Goal: Information Seeking & Learning: Learn about a topic

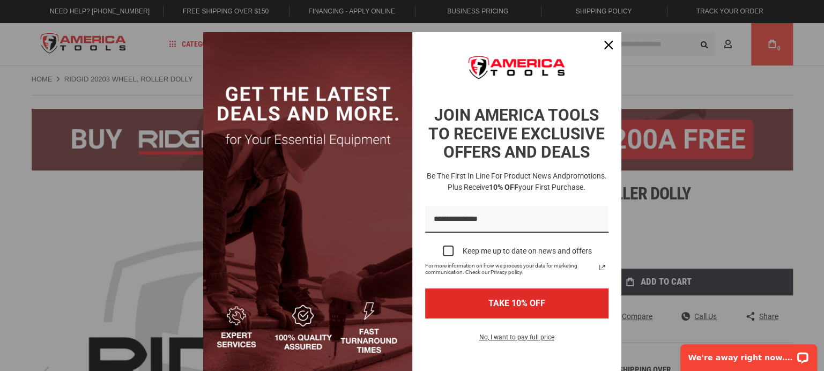
scroll to position [3, 0]
click at [611, 46] on icon "close icon" at bounding box center [608, 44] width 9 height 9
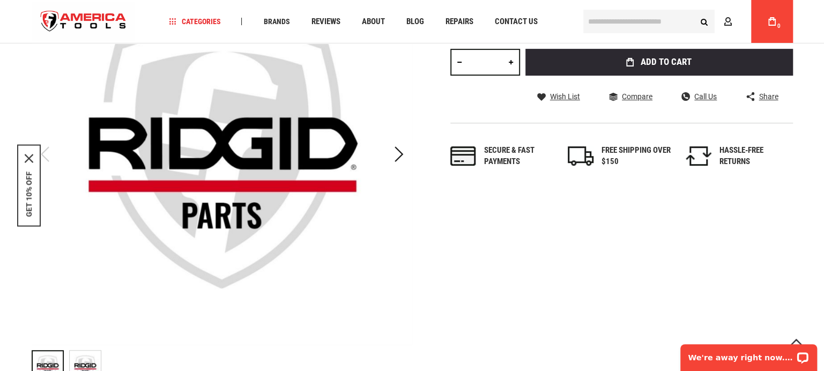
scroll to position [226, 0]
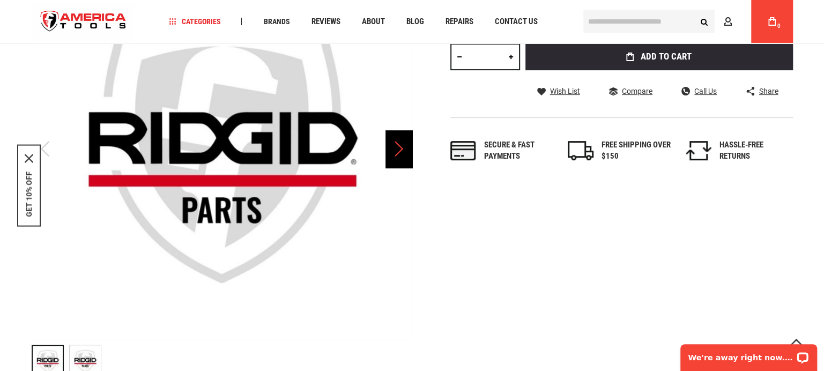
click at [400, 152] on div "Next" at bounding box center [399, 149] width 27 height 38
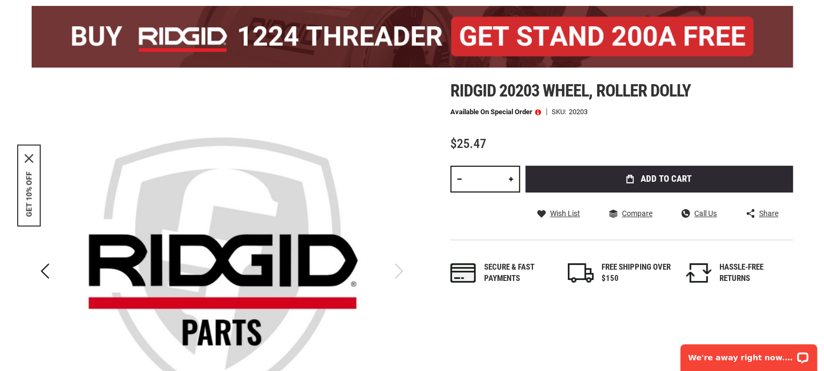
scroll to position [0, 0]
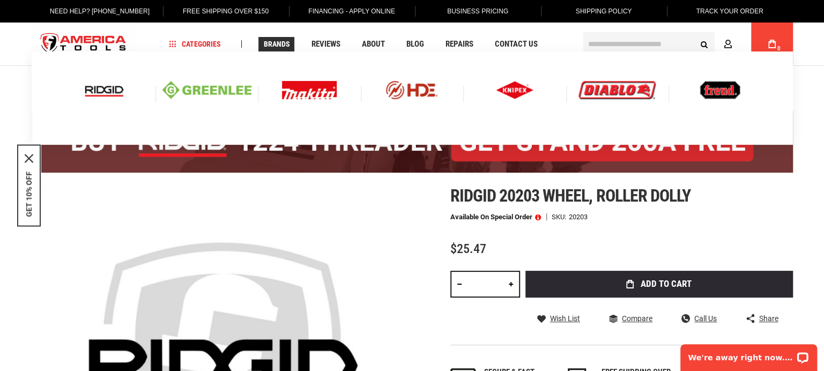
click at [102, 90] on img at bounding box center [104, 90] width 45 height 18
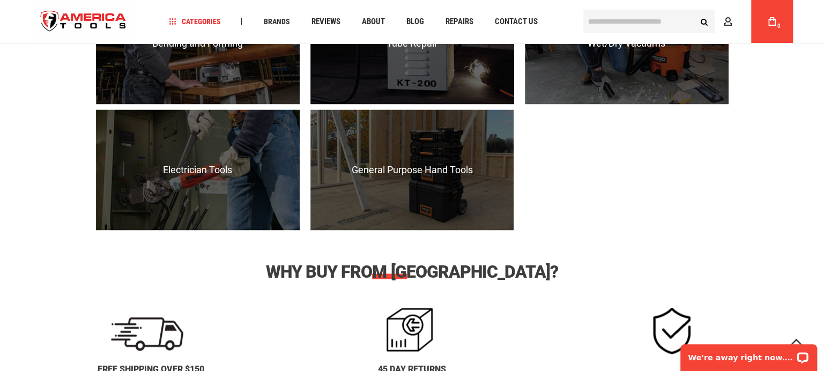
scroll to position [1180, 0]
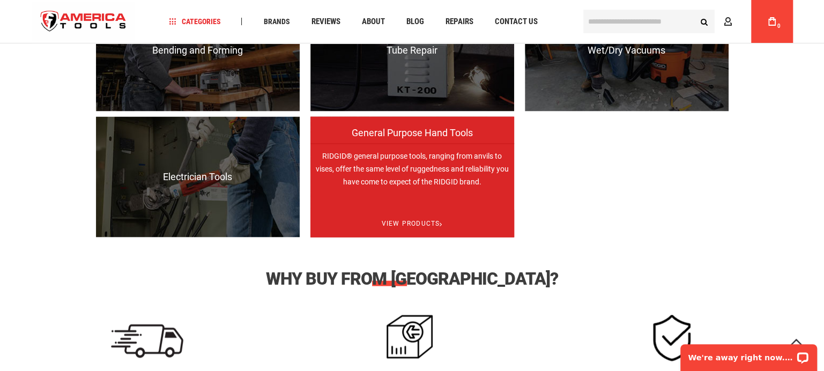
click at [393, 183] on p "RIDGID® general purpose tools, ranging from anvils to vises, offer the same lev…" at bounding box center [412, 203] width 204 height 121
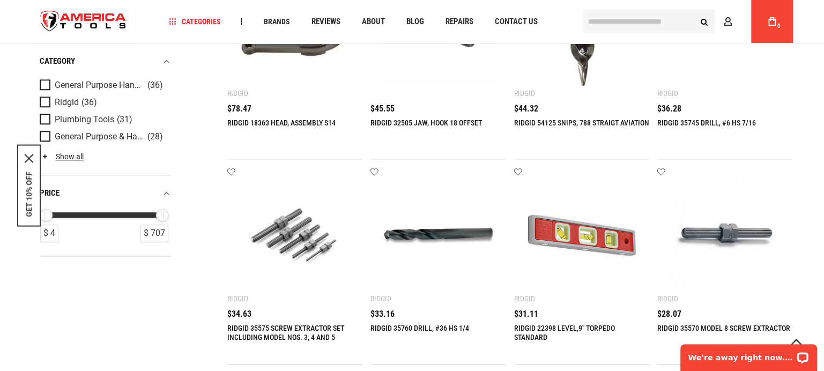
scroll to position [573, 0]
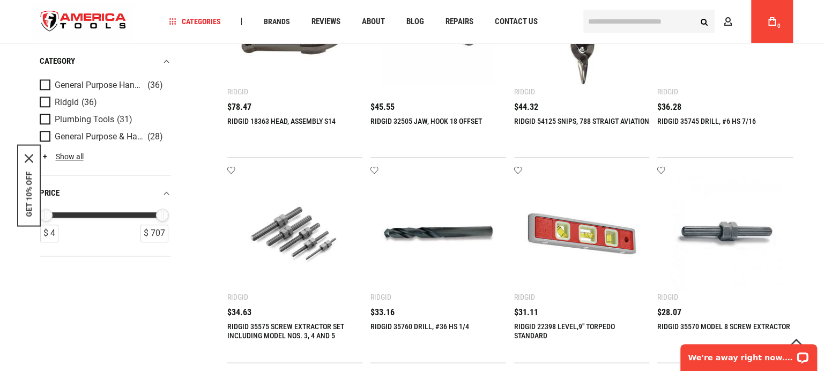
click at [800, 156] on main "Home Plumbing Tools General Purpose Hand Tools Refine & sort Sort by Relevance" at bounding box center [412, 171] width 783 height 1359
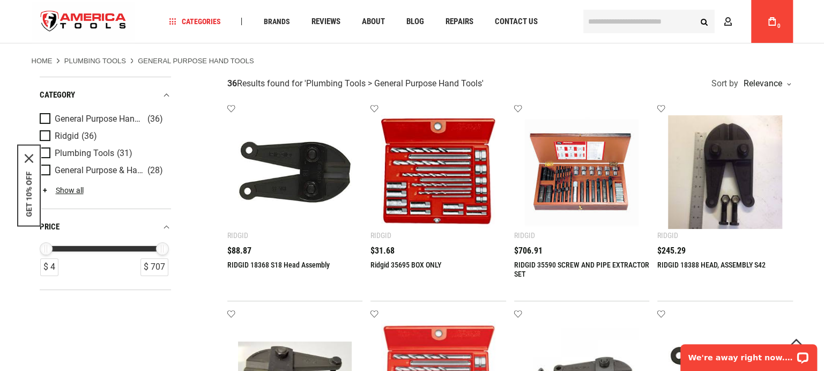
scroll to position [0, 0]
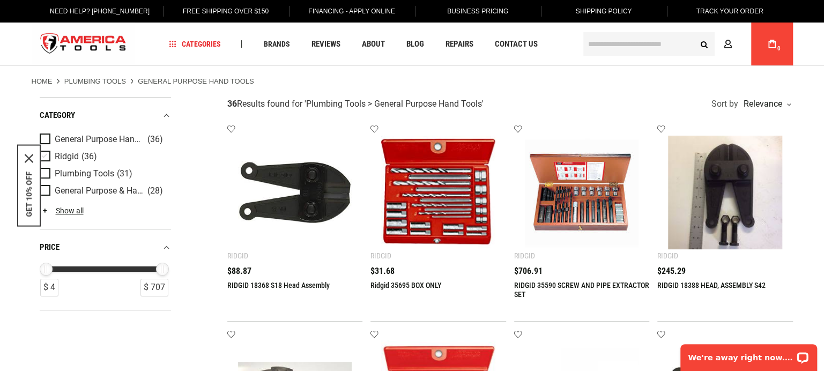
click at [68, 153] on span "Ridgid" at bounding box center [67, 157] width 24 height 10
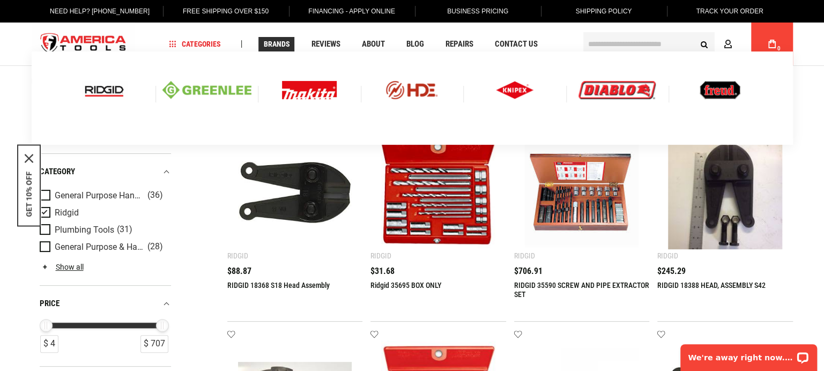
click at [119, 86] on img at bounding box center [104, 90] width 45 height 18
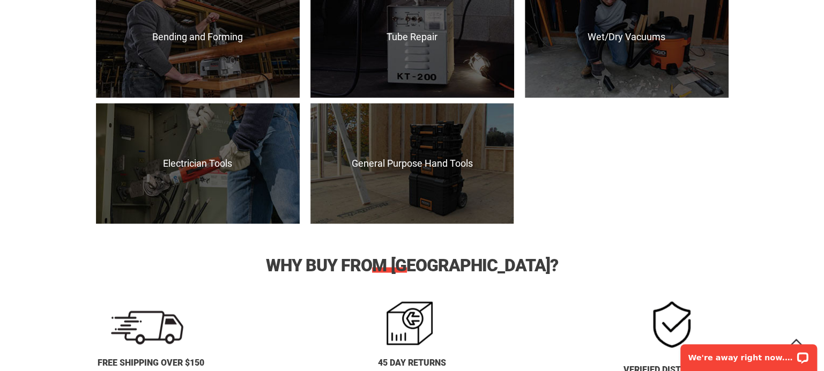
scroll to position [1192, 0]
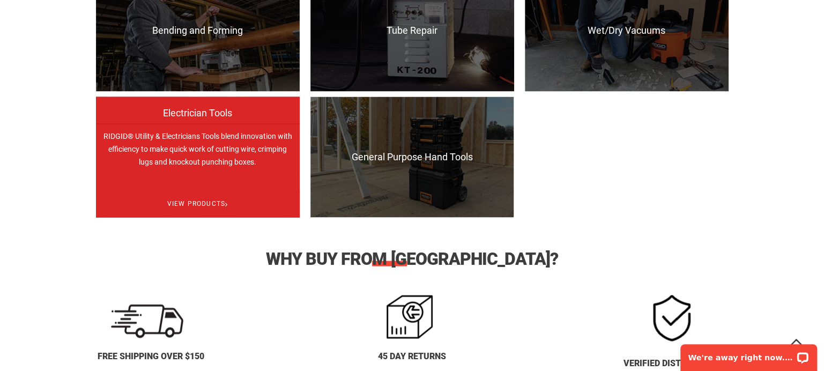
click at [161, 164] on p "RIDGID® Utility & Electricians Tools blend innovation with efficiency to make q…" at bounding box center [198, 183] width 204 height 121
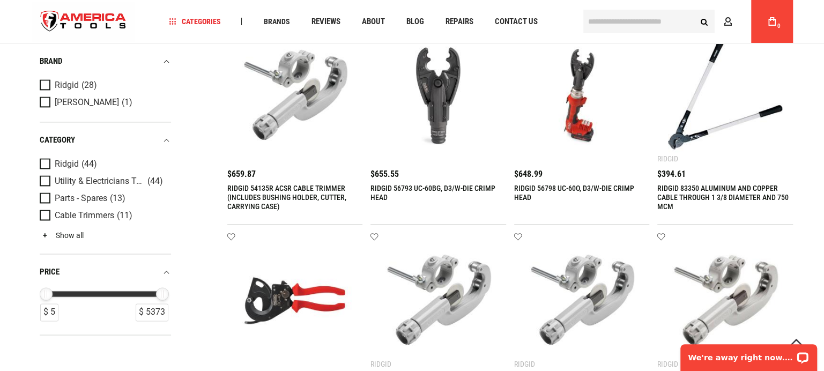
scroll to position [858, 0]
click at [47, 166] on span "Product Filters" at bounding box center [47, 164] width 15 height 12
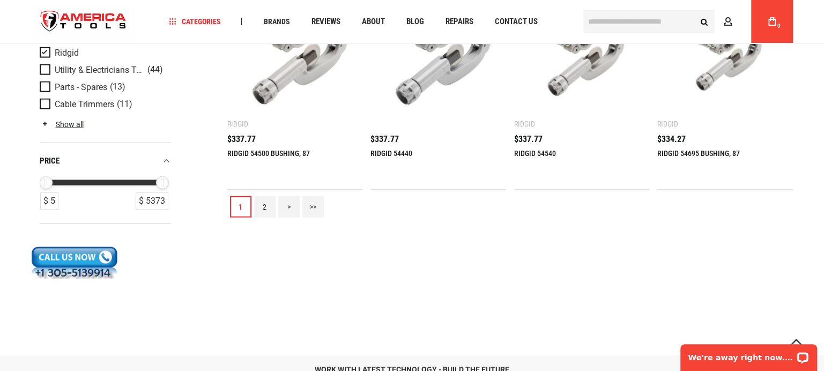
scroll to position [1279, 0]
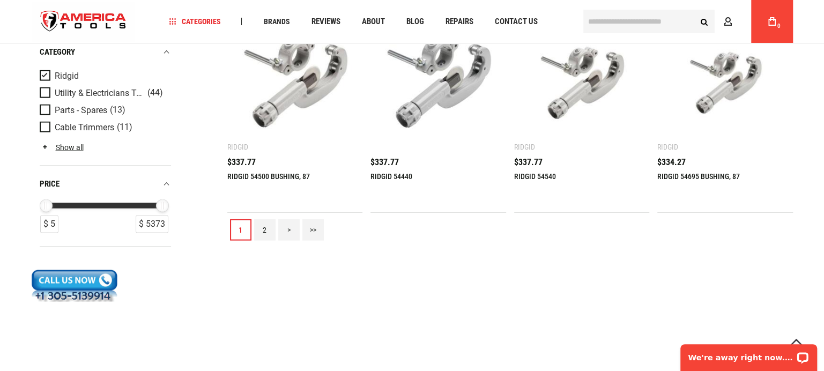
click at [260, 227] on link "2" at bounding box center [264, 229] width 21 height 21
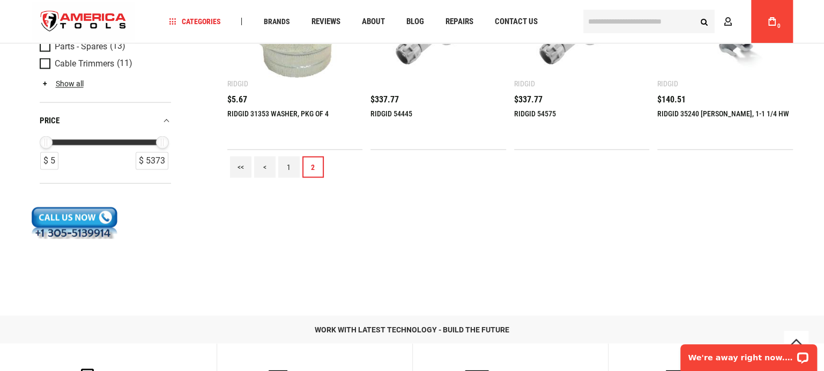
scroll to position [900, 0]
